Goal: Entertainment & Leisure: Consume media (video, audio)

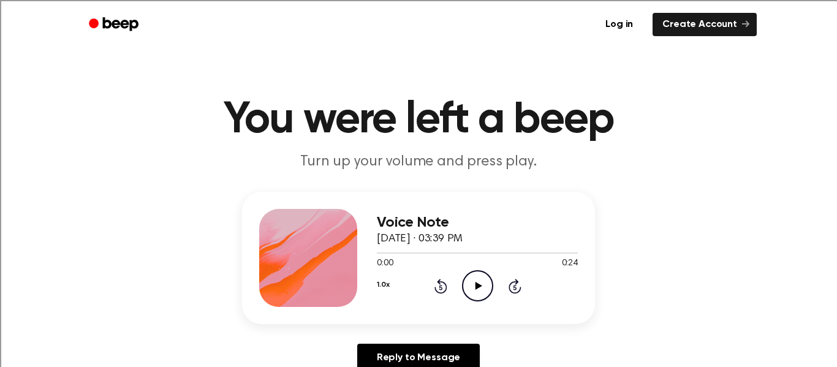
click at [484, 302] on icon "Play Audio" at bounding box center [477, 285] width 31 height 31
click at [731, 158] on header "You were left a beep Turn up your volume and press play." at bounding box center [419, 135] width 808 height 74
click at [719, 164] on header "You were left a beep Turn up your volume and press play." at bounding box center [419, 135] width 808 height 74
click at [485, 291] on icon "Play Audio" at bounding box center [477, 285] width 31 height 31
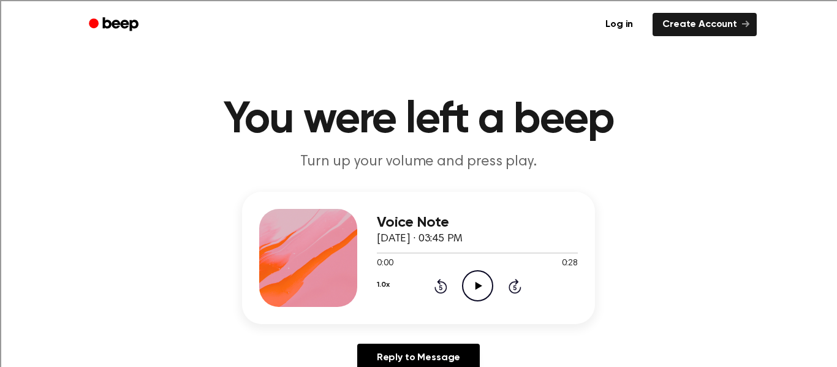
click at [476, 289] on icon at bounding box center [478, 286] width 7 height 8
click at [477, 289] on icon at bounding box center [478, 286] width 7 height 8
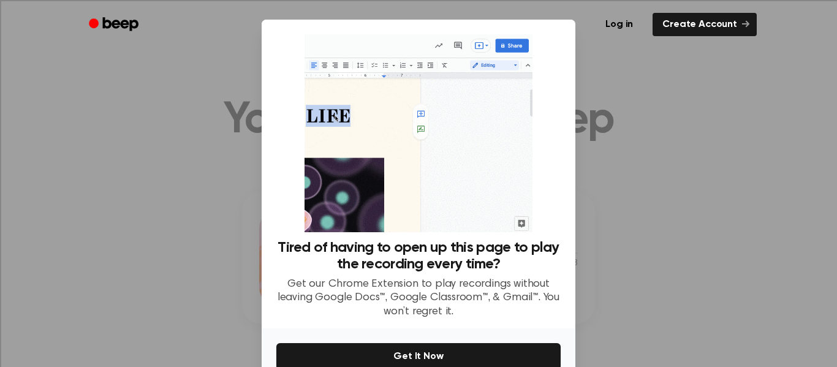
click at [669, 150] on div at bounding box center [418, 183] width 837 height 367
click at [621, 109] on div at bounding box center [418, 183] width 837 height 367
click at [655, 104] on div at bounding box center [418, 183] width 837 height 367
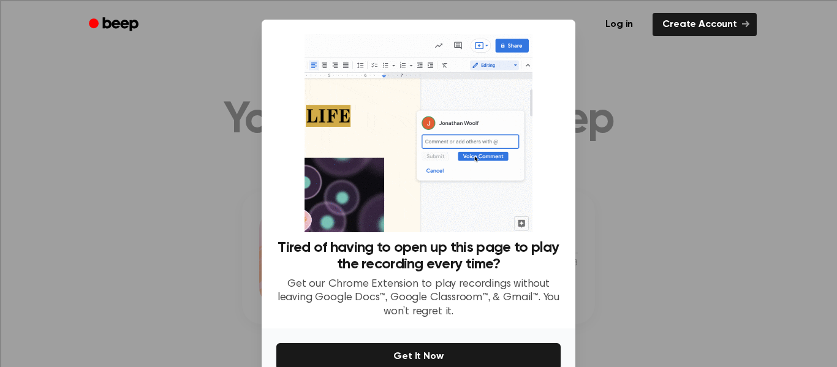
click at [675, 107] on div at bounding box center [418, 183] width 837 height 367
click at [674, 86] on div at bounding box center [418, 183] width 837 height 367
click at [685, 101] on div at bounding box center [418, 183] width 837 height 367
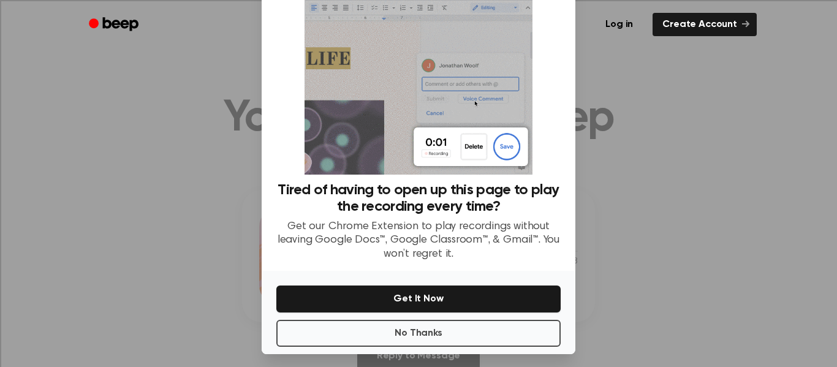
scroll to position [64, 0]
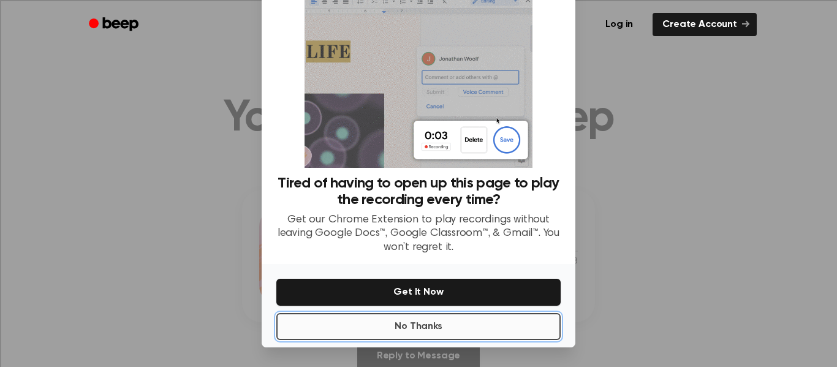
click at [406, 340] on button "No Thanks" at bounding box center [418, 326] width 284 height 27
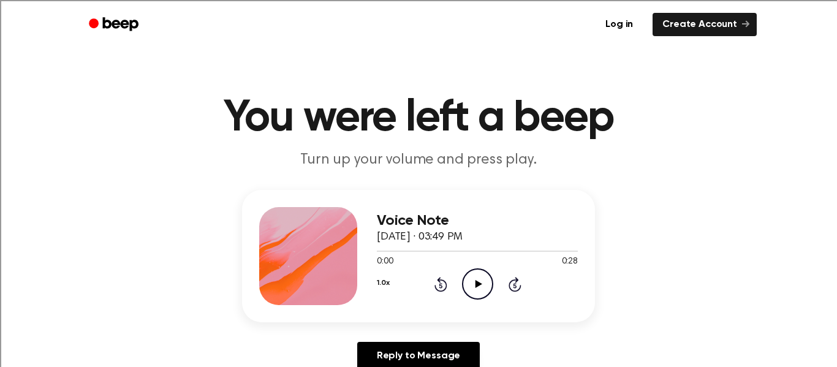
click at [478, 293] on icon "Play Audio" at bounding box center [477, 283] width 31 height 31
